Goal: Task Accomplishment & Management: Manage account settings

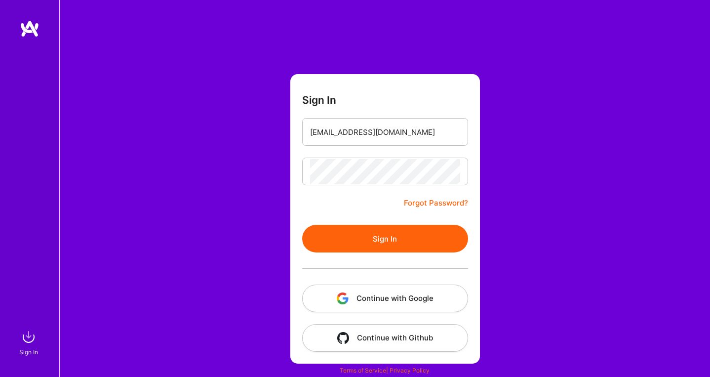
click at [382, 229] on button "Sign In" at bounding box center [385, 239] width 166 height 28
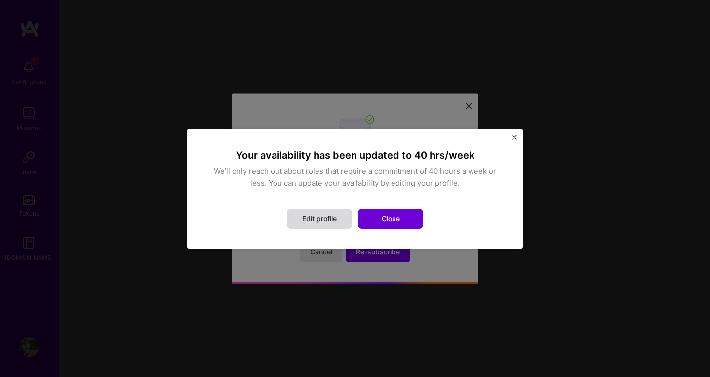
click at [330, 215] on button "Edit profile" at bounding box center [319, 219] width 65 height 20
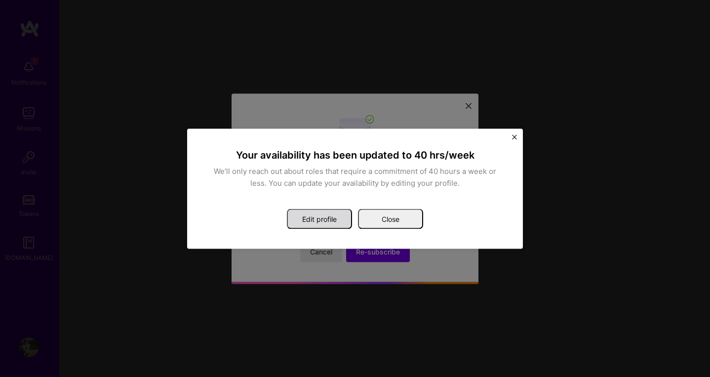
select select "IL"
select select "Right Now"
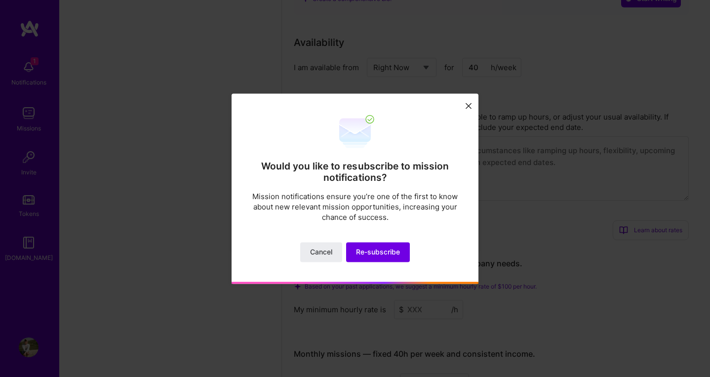
scroll to position [844, 0]
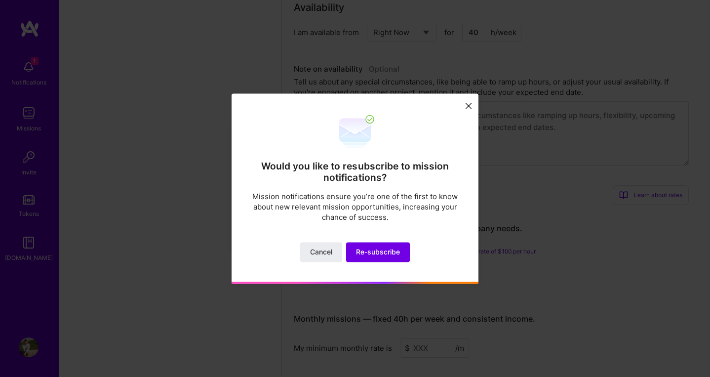
click at [471, 102] on button at bounding box center [469, 105] width 12 height 16
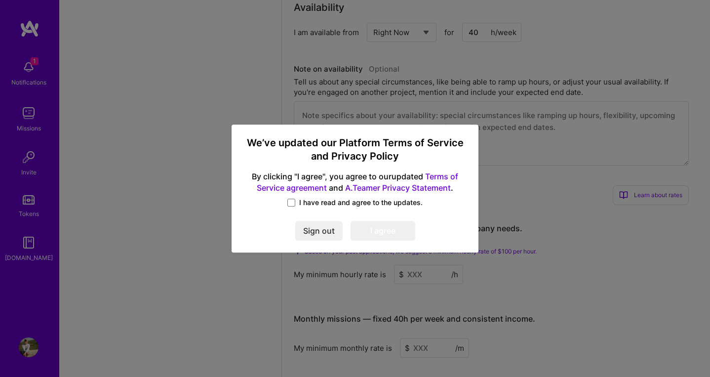
click at [316, 205] on span "I have read and agree to the updates." at bounding box center [360, 202] width 123 height 10
click at [0, 0] on input "I have read and agree to the updates." at bounding box center [0, 0] width 0 height 0
click at [387, 235] on button "I agree" at bounding box center [383, 231] width 65 height 20
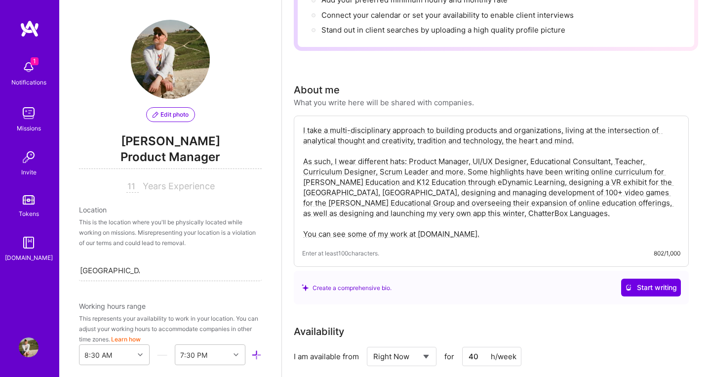
scroll to position [0, 0]
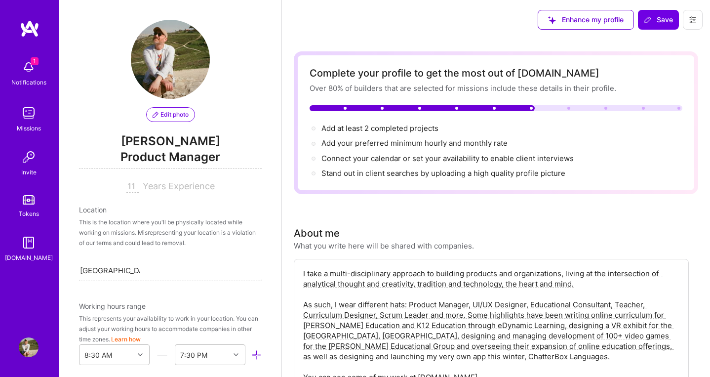
click at [166, 116] on span "Edit photo" at bounding box center [171, 114] width 36 height 9
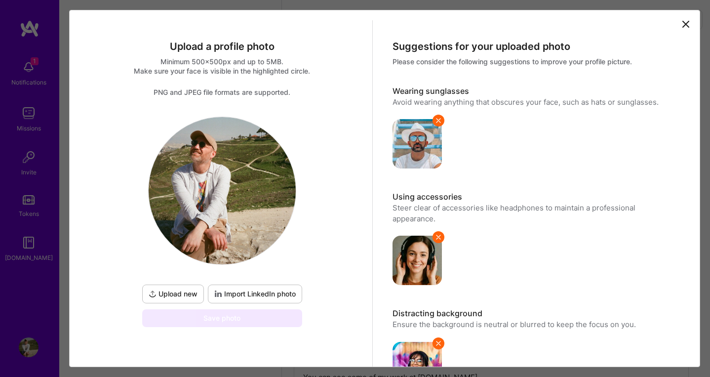
click at [682, 25] on icon at bounding box center [686, 24] width 12 height 12
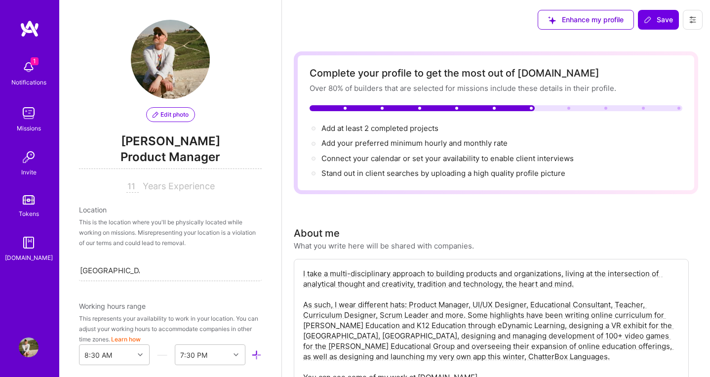
click at [165, 155] on span "Product Manager" at bounding box center [170, 159] width 183 height 20
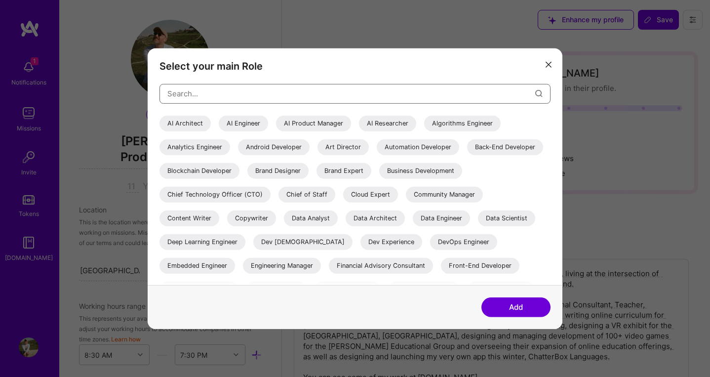
click at [222, 87] on input "modal" at bounding box center [351, 93] width 368 height 25
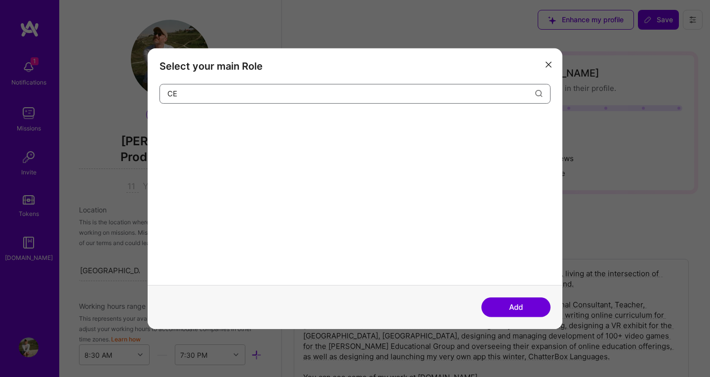
type input "C"
click at [179, 96] on input "Chief" at bounding box center [351, 93] width 368 height 25
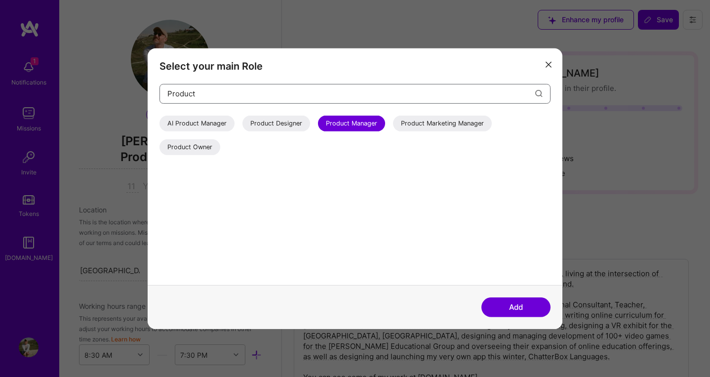
type input "Product"
click at [213, 126] on div "AI Product Manager" at bounding box center [196, 123] width 75 height 16
click at [359, 129] on div "Product Manager" at bounding box center [351, 123] width 67 height 16
click at [195, 124] on div "AI Product Manager" at bounding box center [196, 123] width 75 height 16
click at [526, 307] on button "Add" at bounding box center [515, 307] width 69 height 20
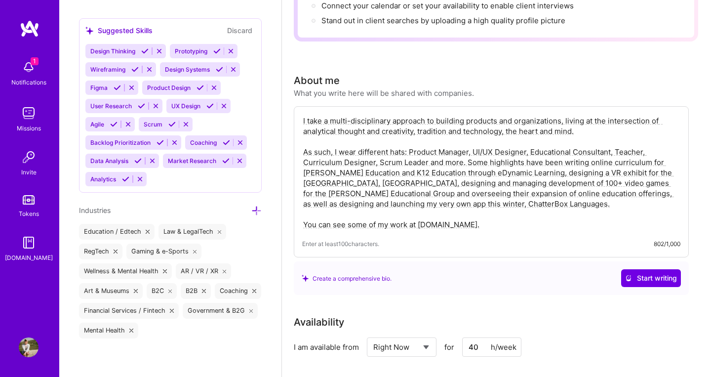
scroll to position [157, 0]
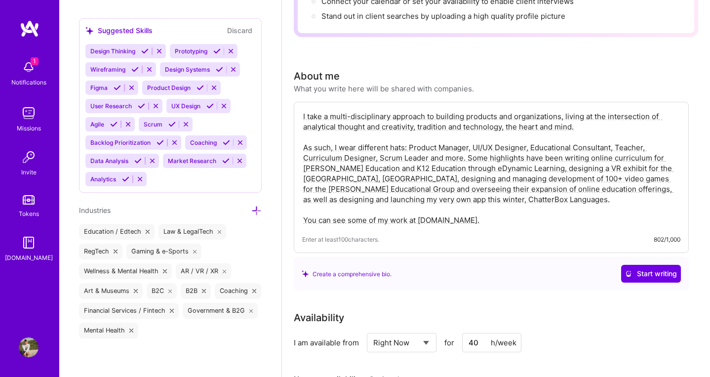
click at [350, 217] on textarea "I take a multi-disciplinary approach to building products and organizations, li…" at bounding box center [491, 168] width 378 height 116
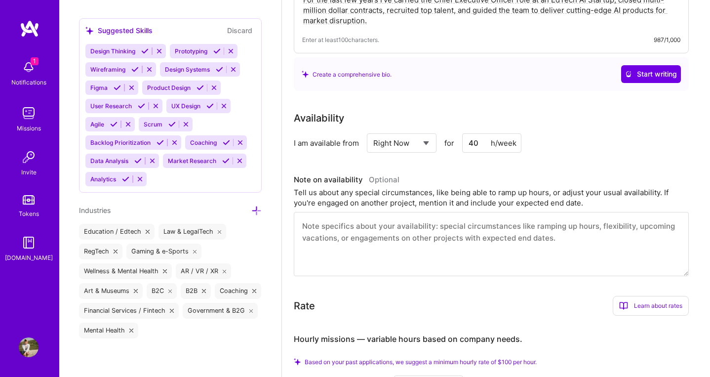
scroll to position [0, 0]
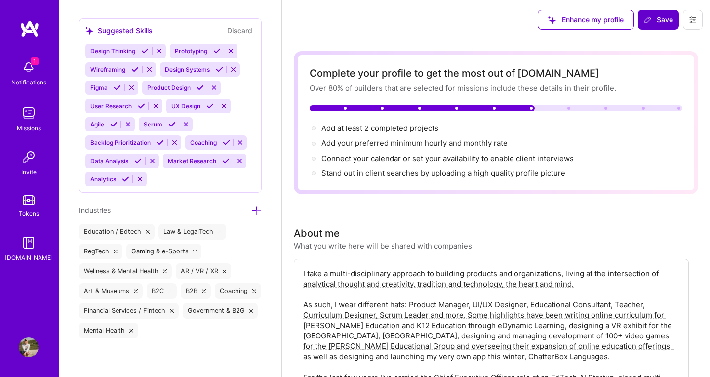
type textarea "I take a multi-disciplinary approach to building products and organizations, li…"
click at [653, 20] on span "Save" at bounding box center [658, 20] width 29 height 10
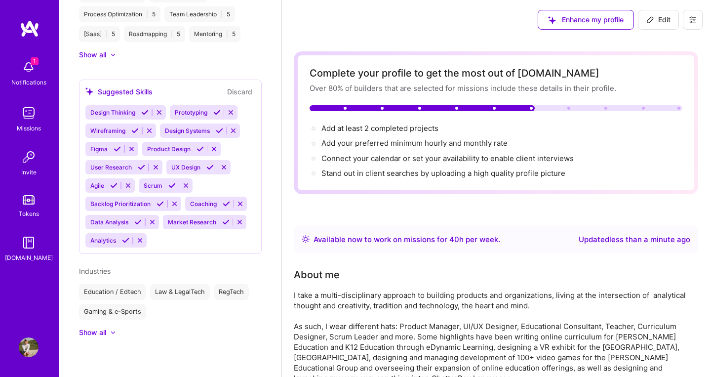
scroll to position [699, 0]
